Goal: Information Seeking & Learning: Learn about a topic

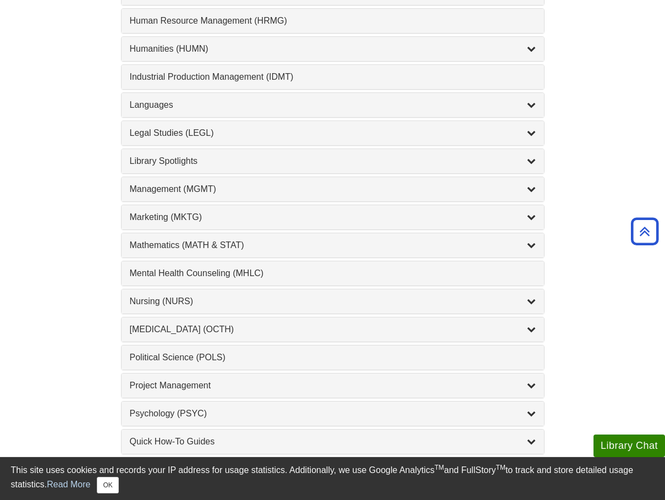
scroll to position [817, 0]
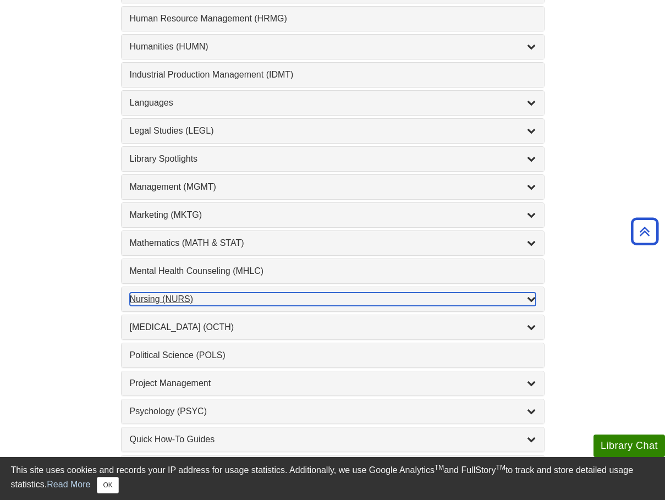
click at [532, 295] on icon "List of Subjects" at bounding box center [531, 298] width 9 height 9
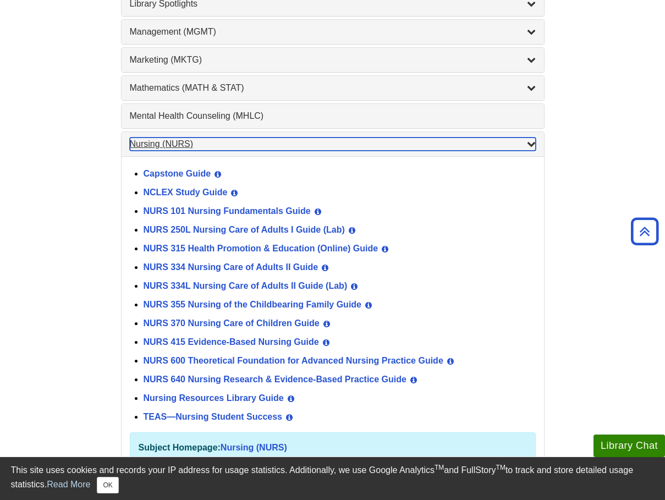
scroll to position [973, 0]
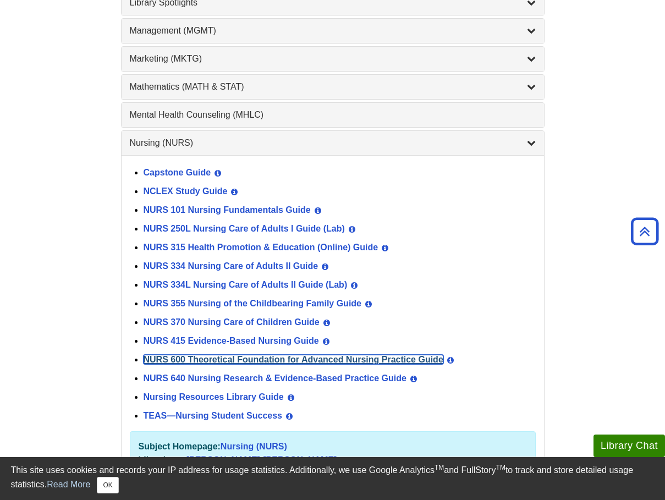
click at [382, 360] on link "NURS 600 Theoretical Foundation for Advanced Nursing Practice Guide" at bounding box center [294, 359] width 300 height 9
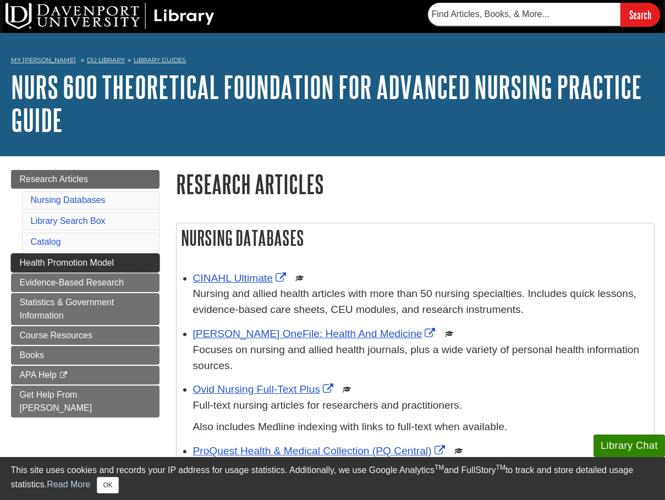
click at [98, 261] on span "Health Promotion Model" at bounding box center [67, 262] width 95 height 9
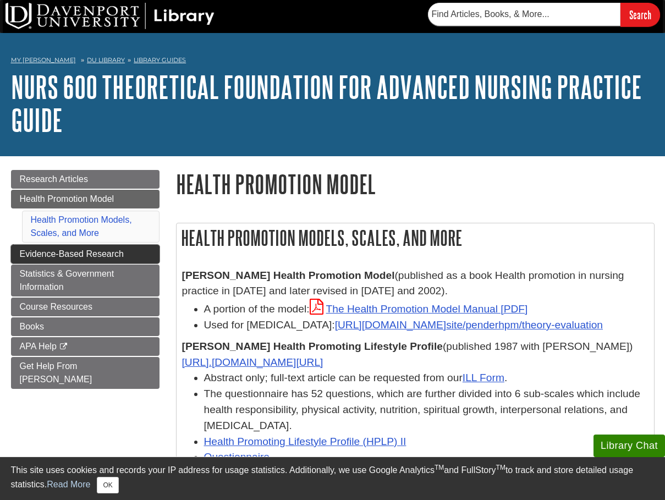
click at [105, 256] on span "Evidence-Based Research" at bounding box center [72, 253] width 104 height 9
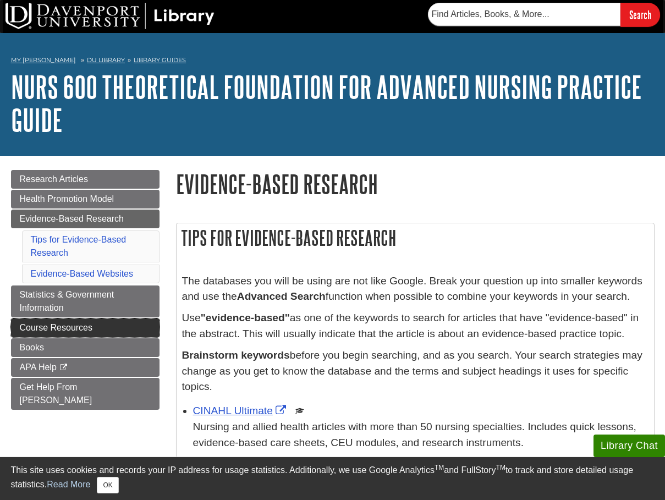
click at [76, 323] on span "Course Resources" at bounding box center [56, 327] width 73 height 9
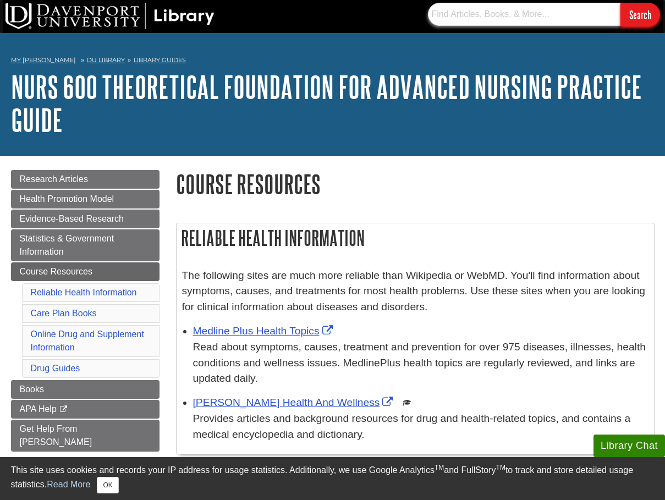
click at [500, 6] on input "text" at bounding box center [524, 14] width 193 height 23
paste input "Nursing: Concepts of Practice"
type input "Nursing: Concepts of Practice"
click at [638, 20] on input "Search" at bounding box center [641, 15] width 40 height 24
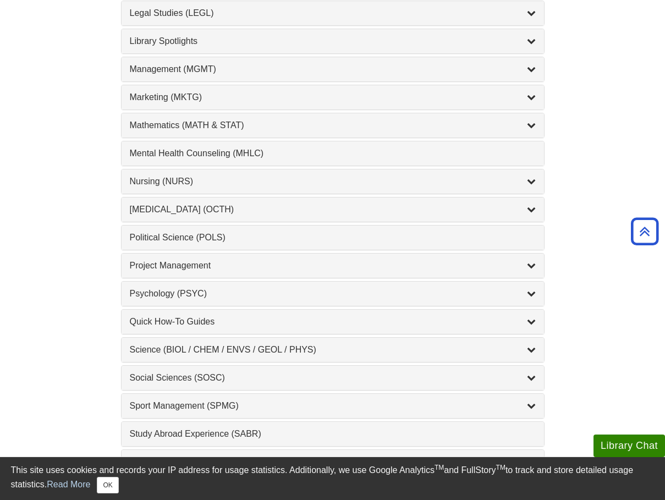
scroll to position [936, 0]
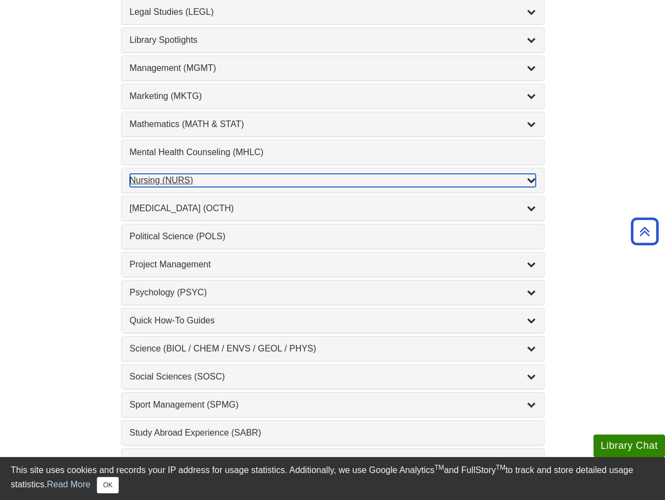
click at [194, 179] on div "Nursing (NURS) , 14 guides" at bounding box center [333, 180] width 406 height 13
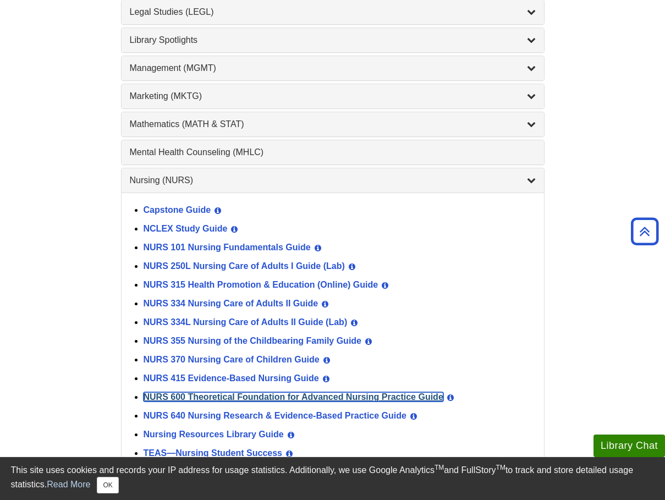
click at [189, 394] on link "NURS 600 Theoretical Foundation for Advanced Nursing Practice Guide" at bounding box center [294, 396] width 300 height 9
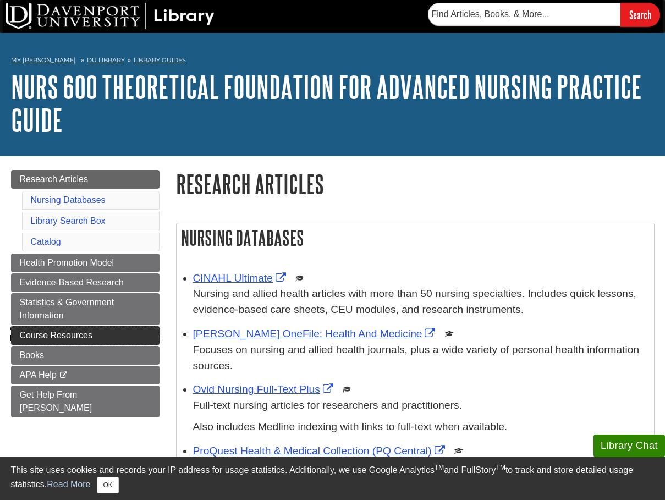
click at [64, 334] on span "Course Resources" at bounding box center [56, 335] width 73 height 9
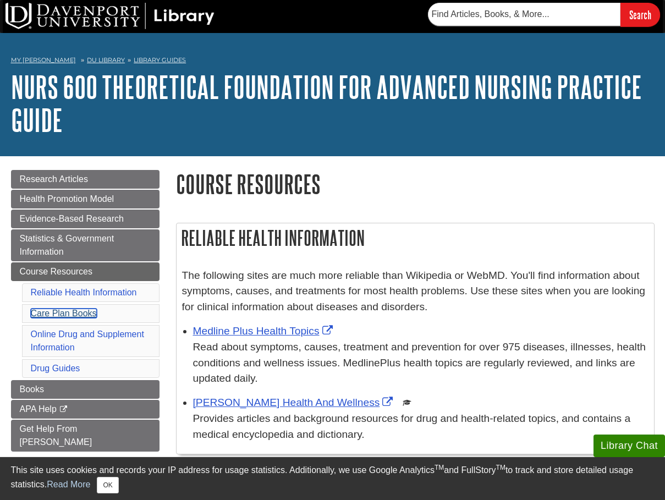
click at [87, 313] on link "Care Plan Books" at bounding box center [64, 313] width 66 height 9
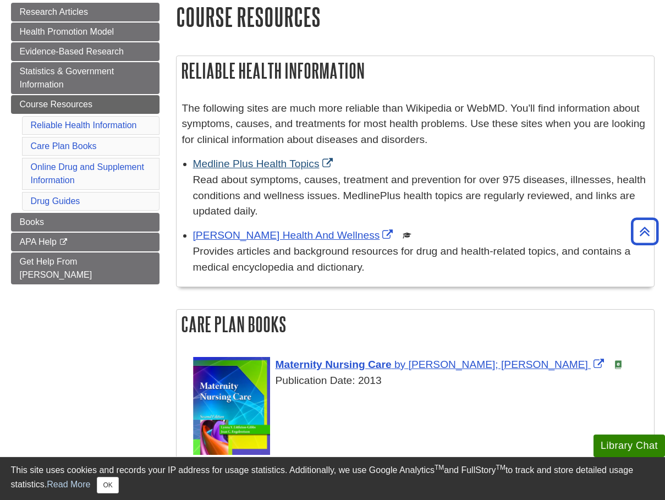
scroll to position [166, 0]
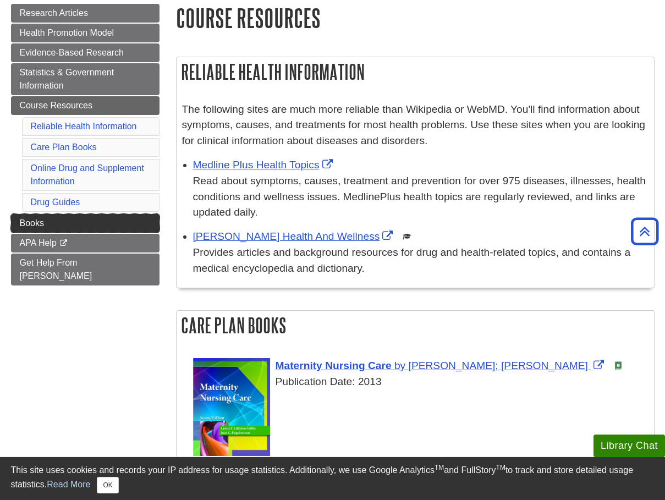
click at [59, 218] on link "Books" at bounding box center [85, 223] width 149 height 19
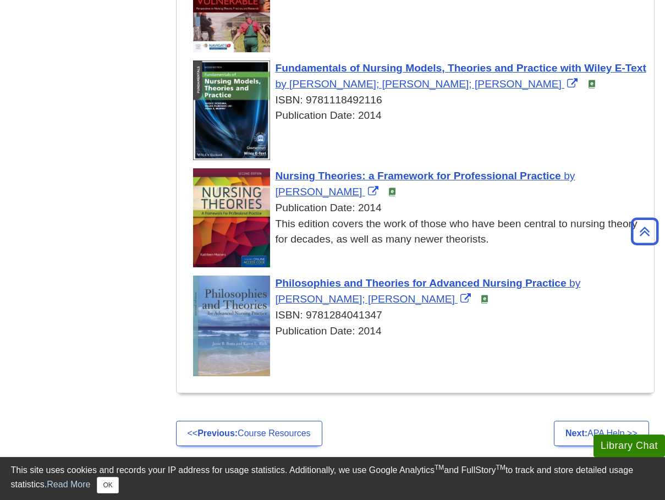
scroll to position [393, 0]
